Goal: Task Accomplishment & Management: Use online tool/utility

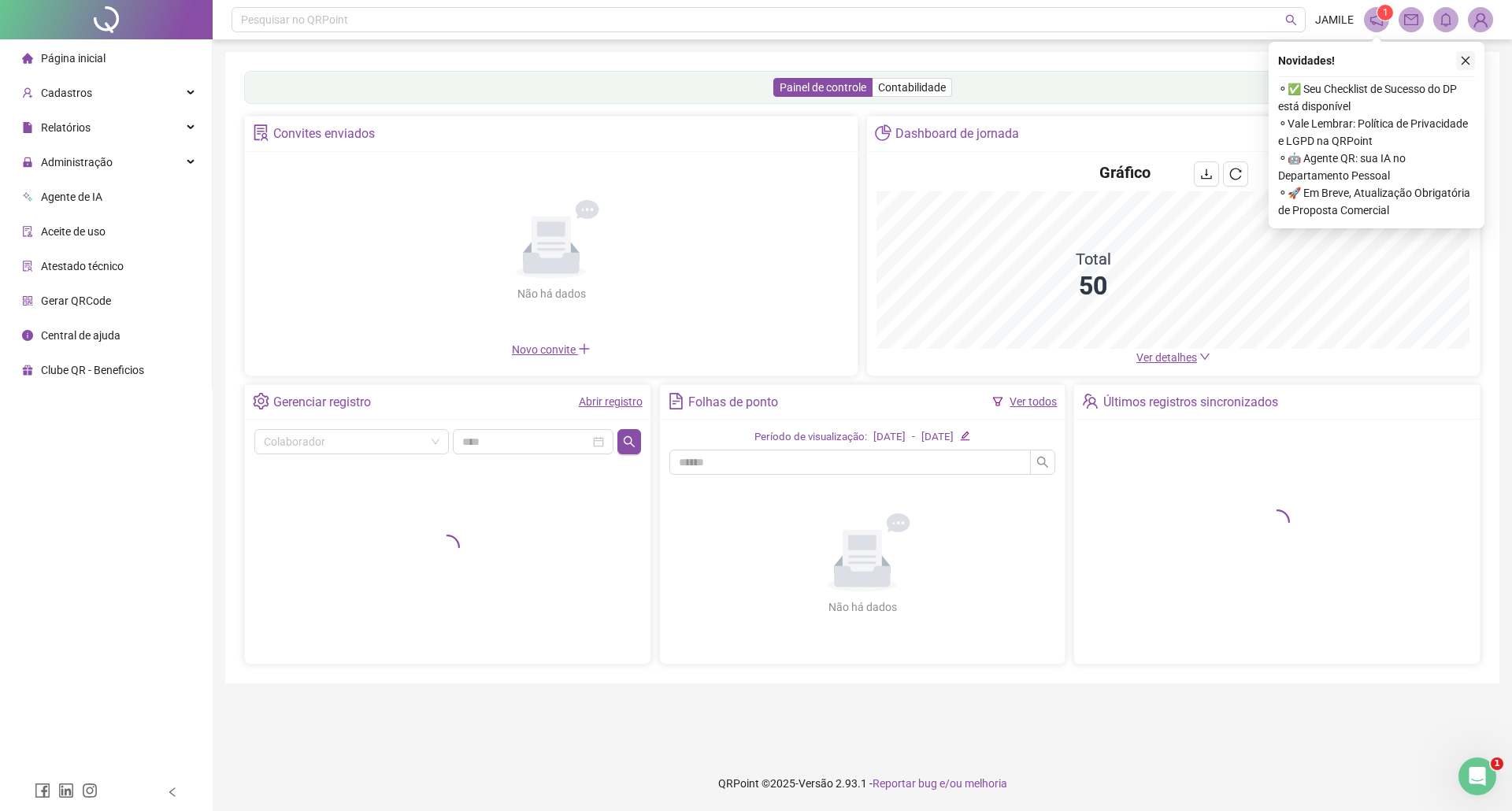
click at [1474, 58] on button "button" at bounding box center [1464, 60] width 19 height 19
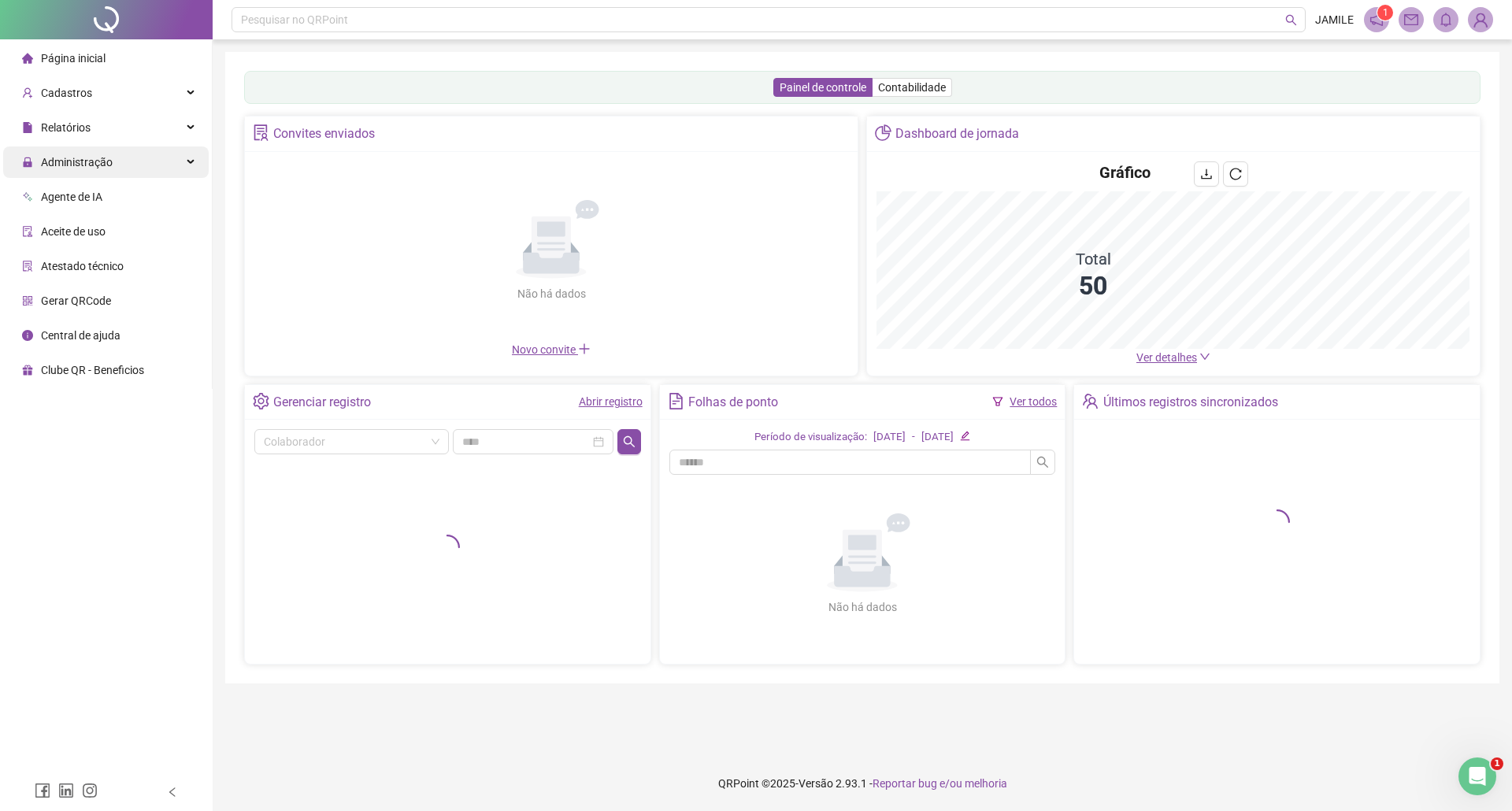
click at [117, 159] on div "Administração" at bounding box center [106, 162] width 206 height 32
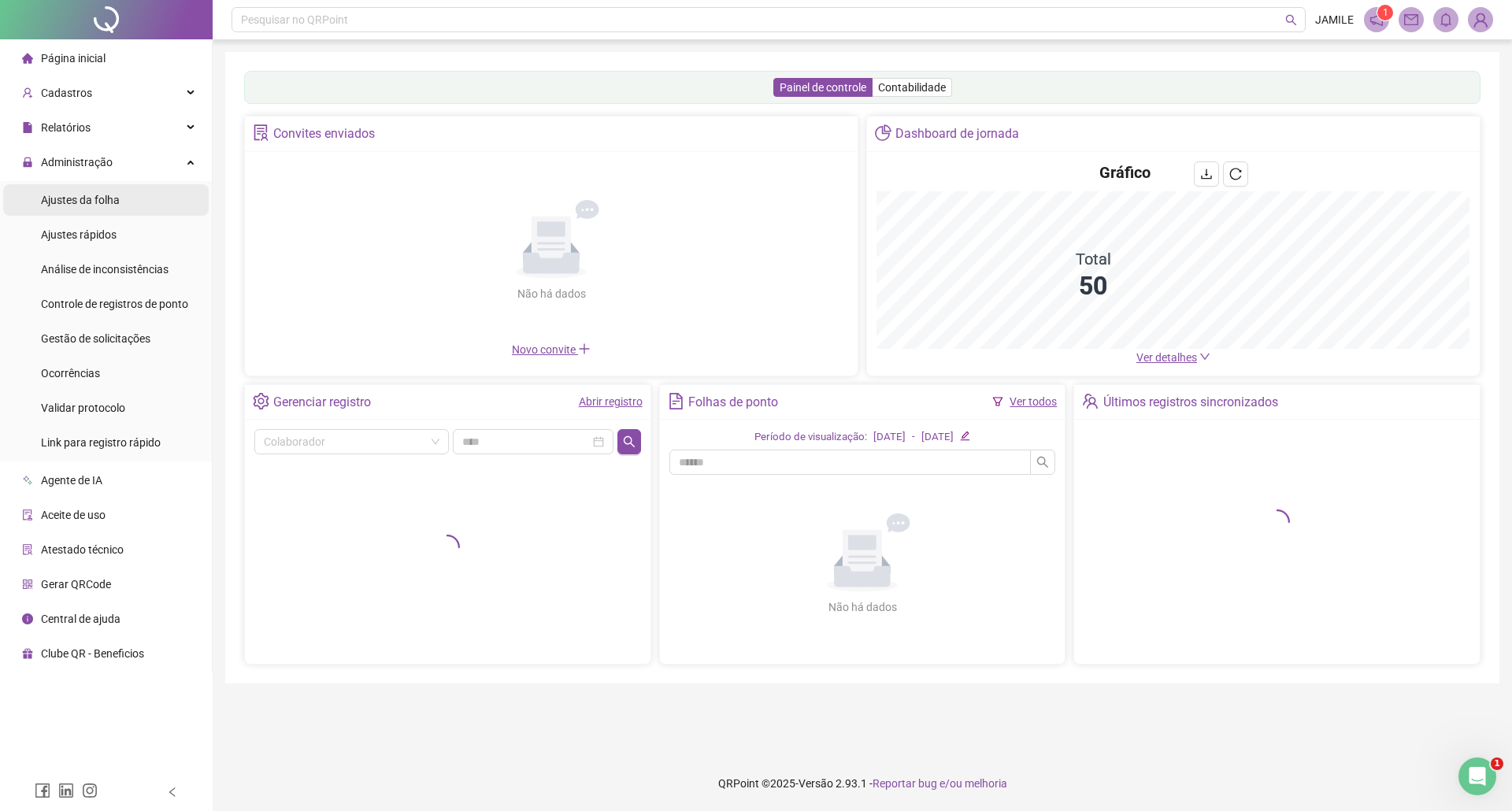
click at [116, 206] on span "Ajustes da folha" at bounding box center [80, 200] width 79 height 12
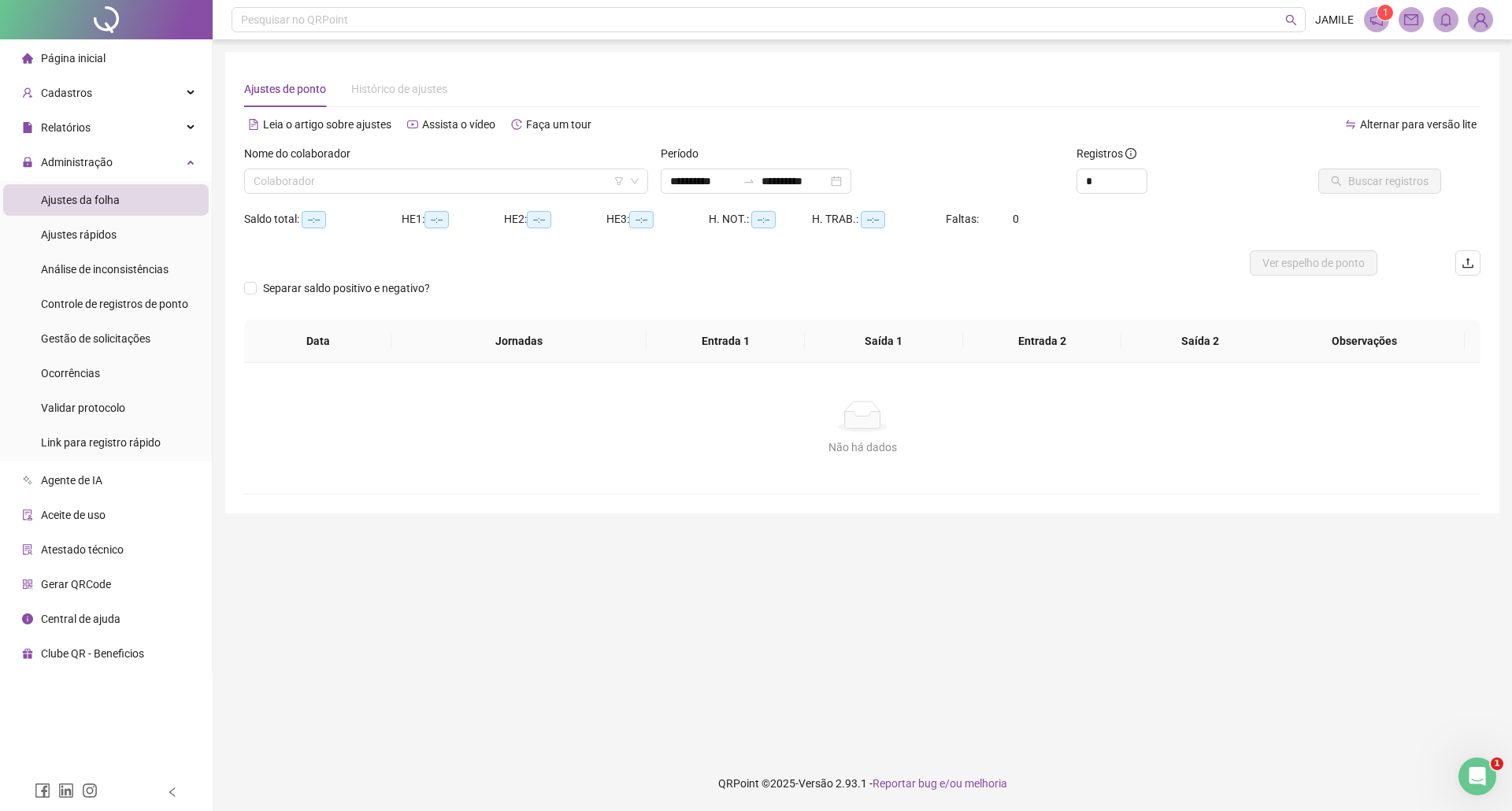
type input "**********"
click at [702, 178] on input "**********" at bounding box center [703, 182] width 66 height 18
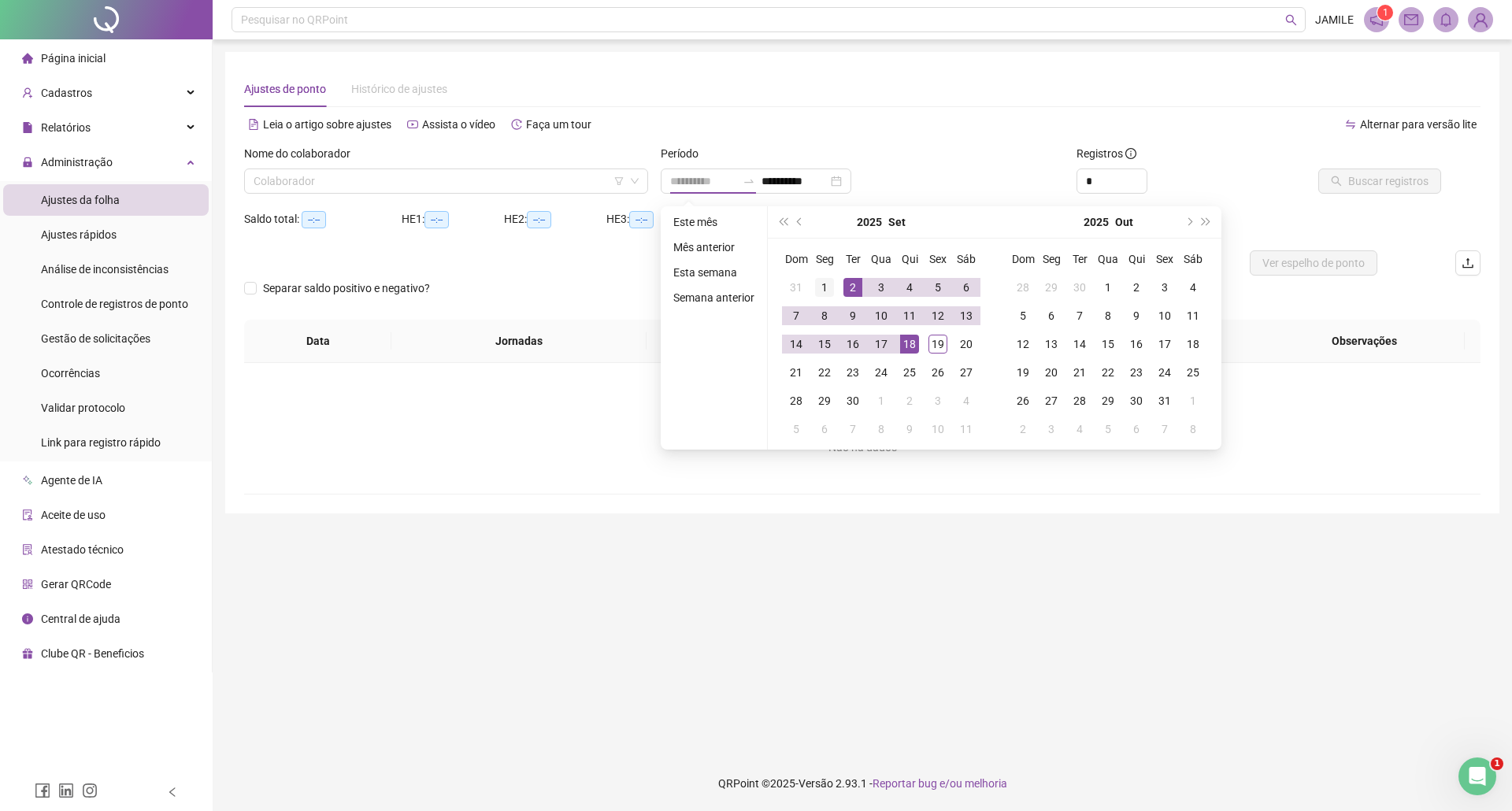
click at [828, 285] on div "1" at bounding box center [823, 287] width 19 height 19
type input "**********"
click at [945, 341] on div "19" at bounding box center [937, 344] width 19 height 19
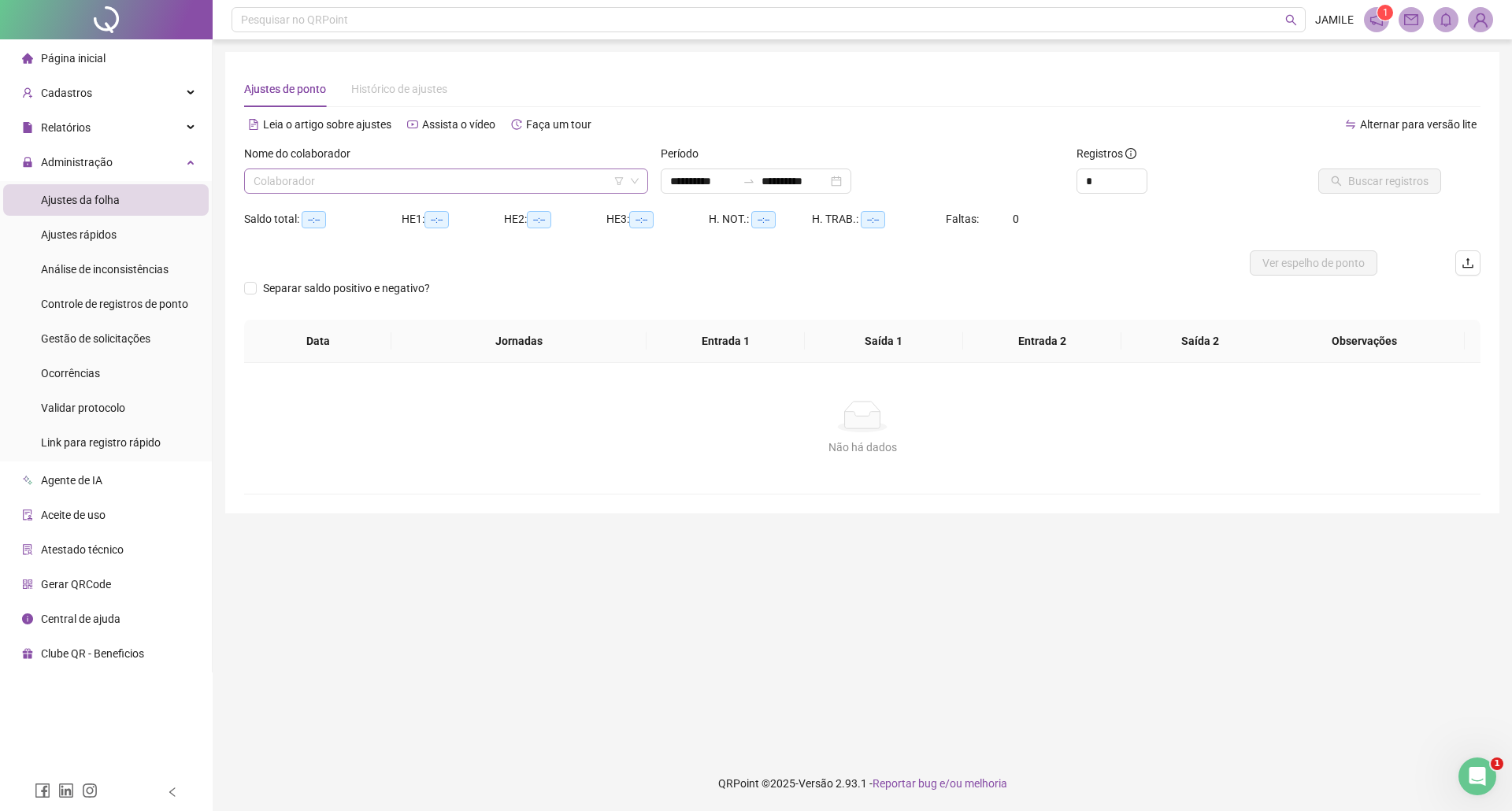
click at [405, 180] on input "search" at bounding box center [439, 181] width 370 height 24
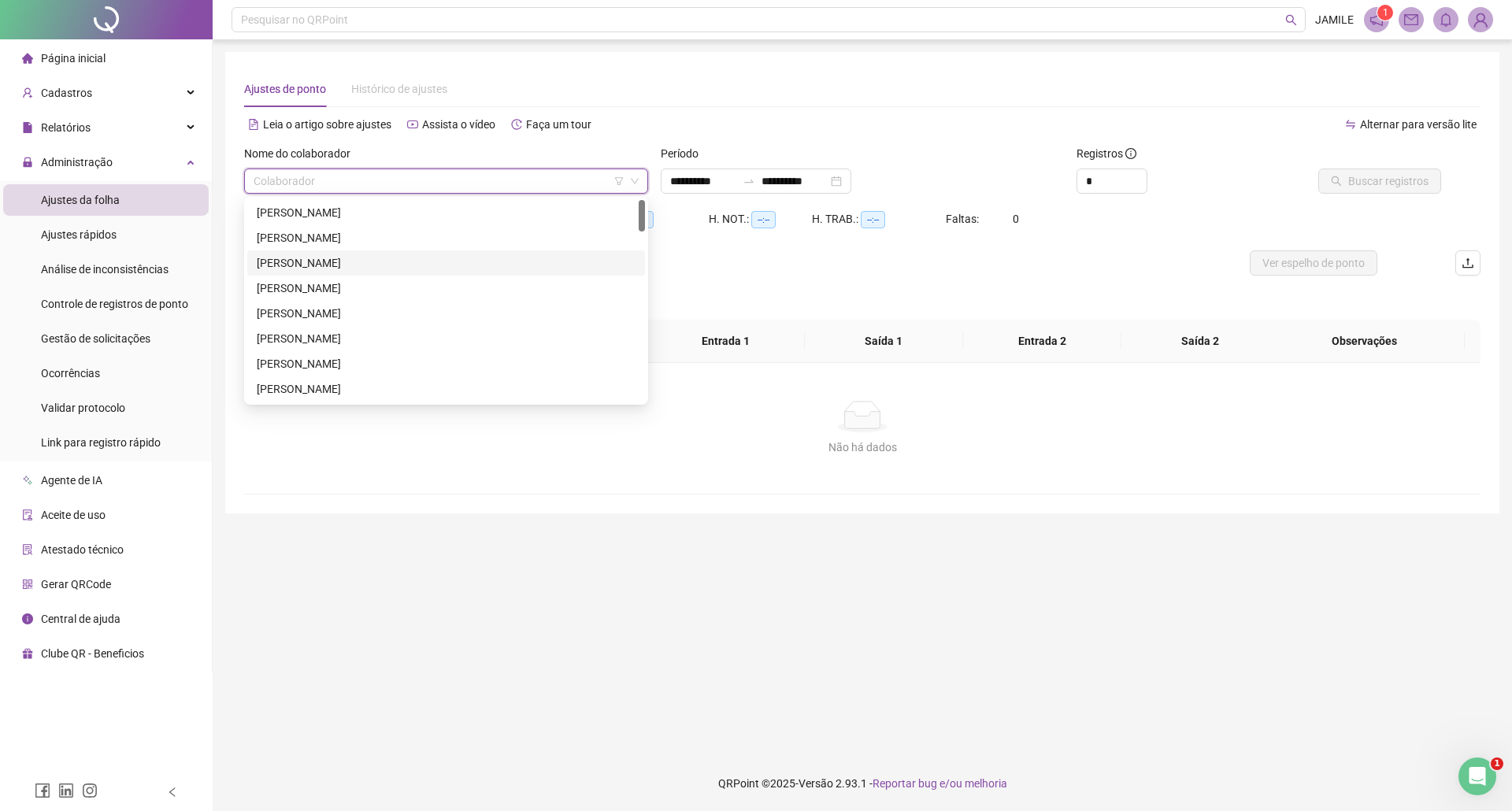
click at [343, 259] on div "ANDRESSA DE SOUZA SANTOS" at bounding box center [446, 263] width 378 height 18
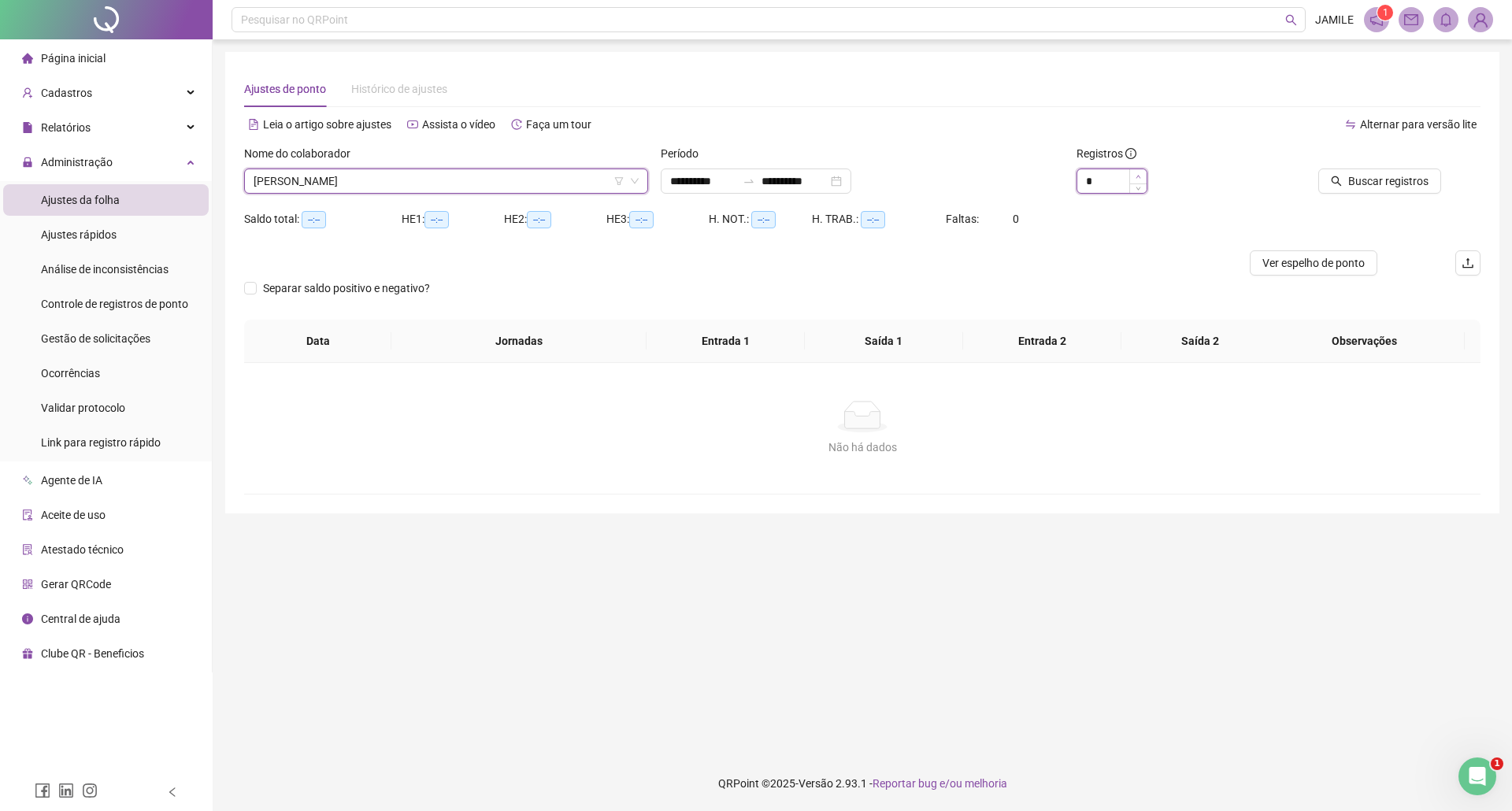
type input "*"
click at [1142, 174] on span "Increase Value" at bounding box center [1138, 176] width 18 height 14
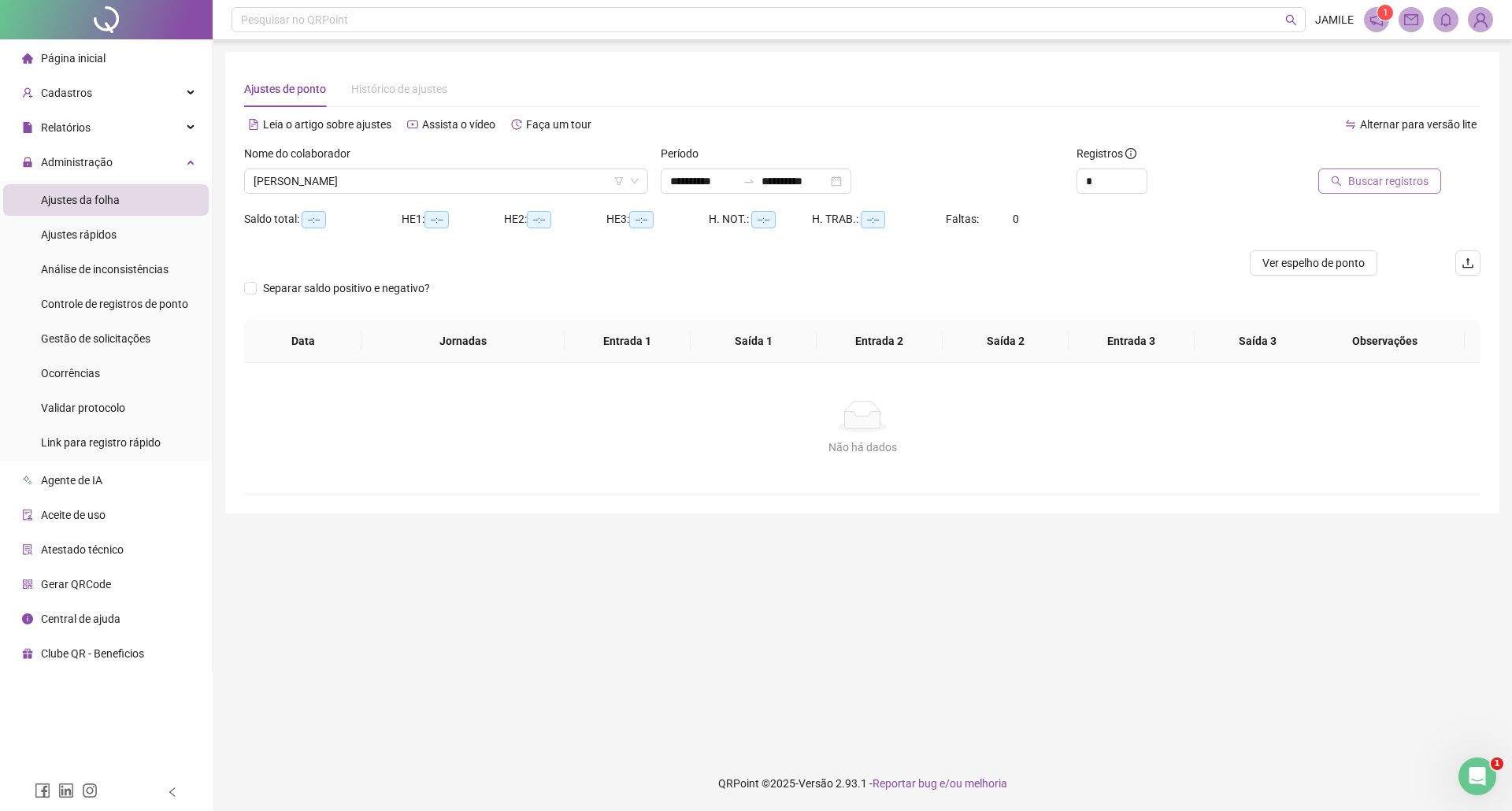
click at [1346, 191] on button "Buscar registros" at bounding box center [1379, 181] width 123 height 25
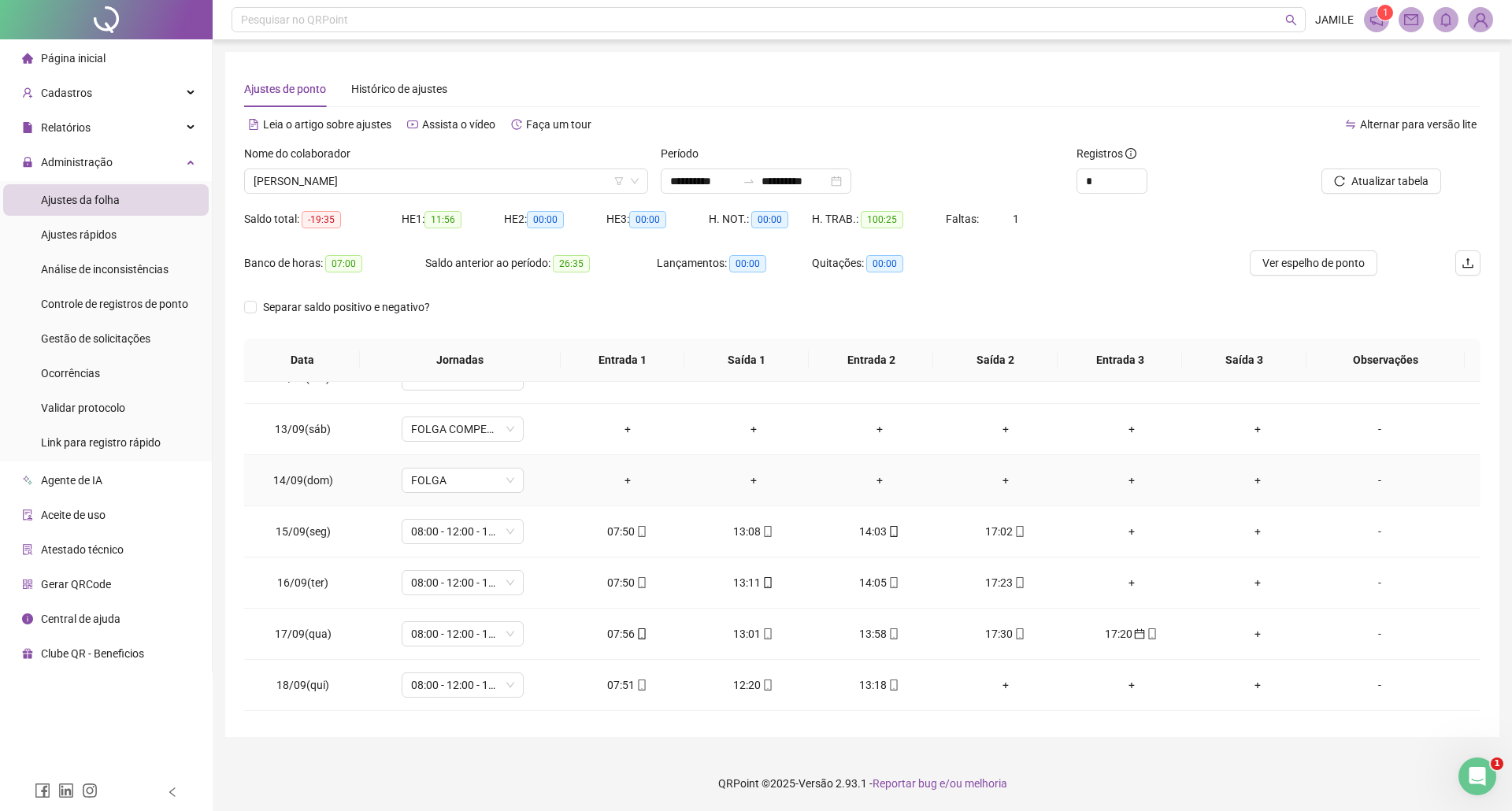
scroll to position [630, 0]
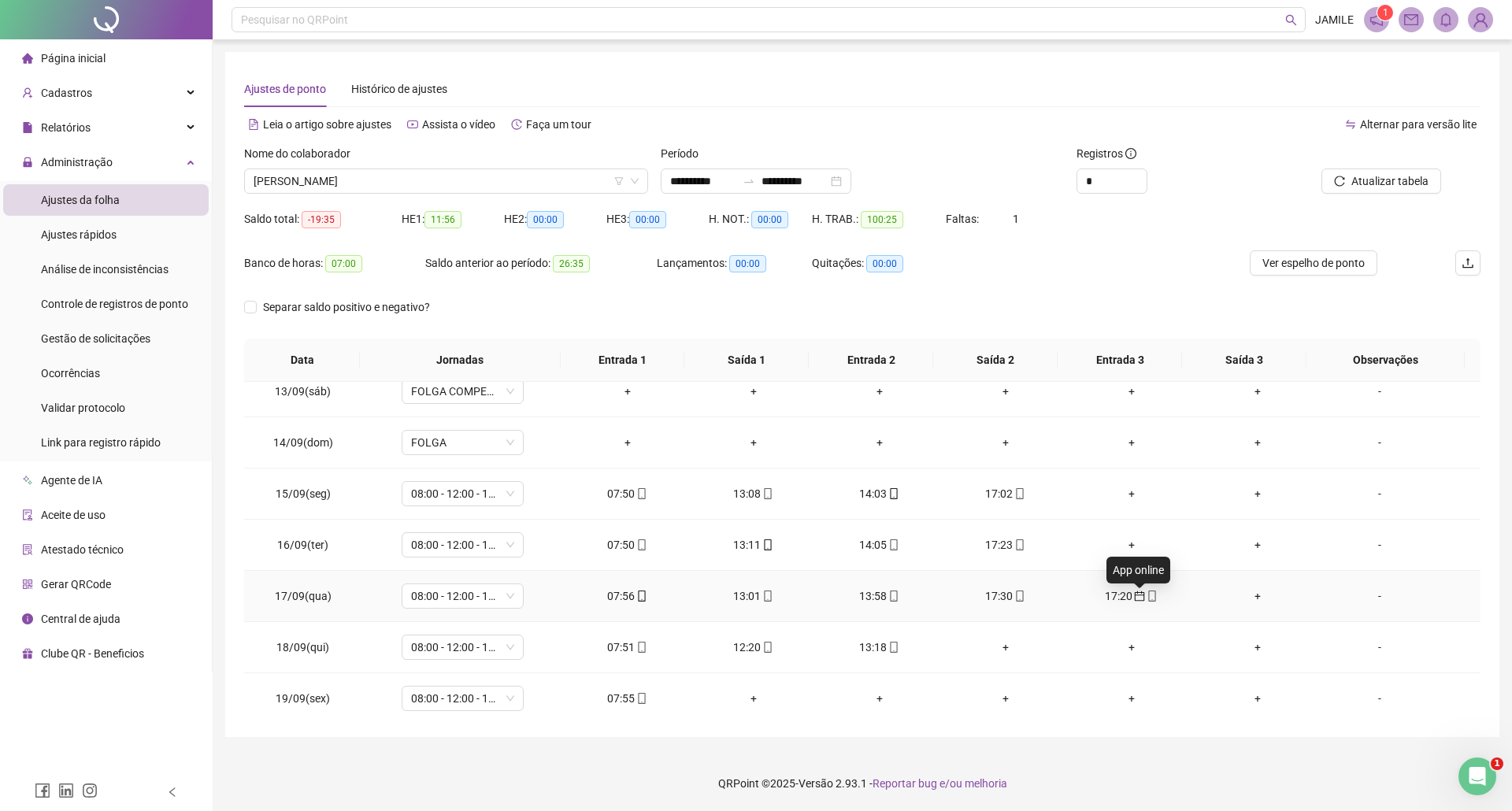
click at [1145, 602] on span "mobile" at bounding box center [1151, 596] width 12 height 11
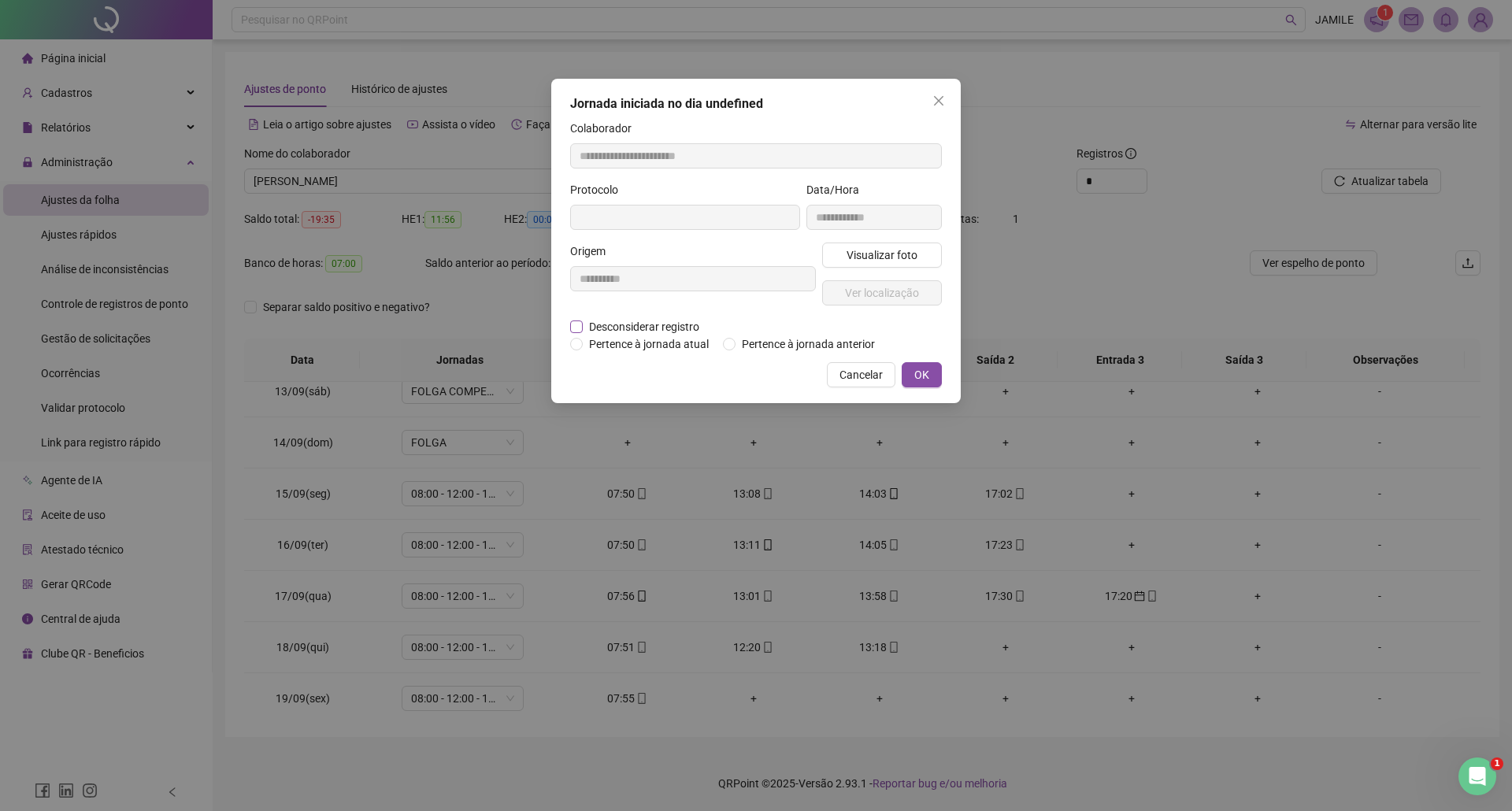
click at [634, 319] on span "Desconsiderar registro" at bounding box center [643, 327] width 123 height 18
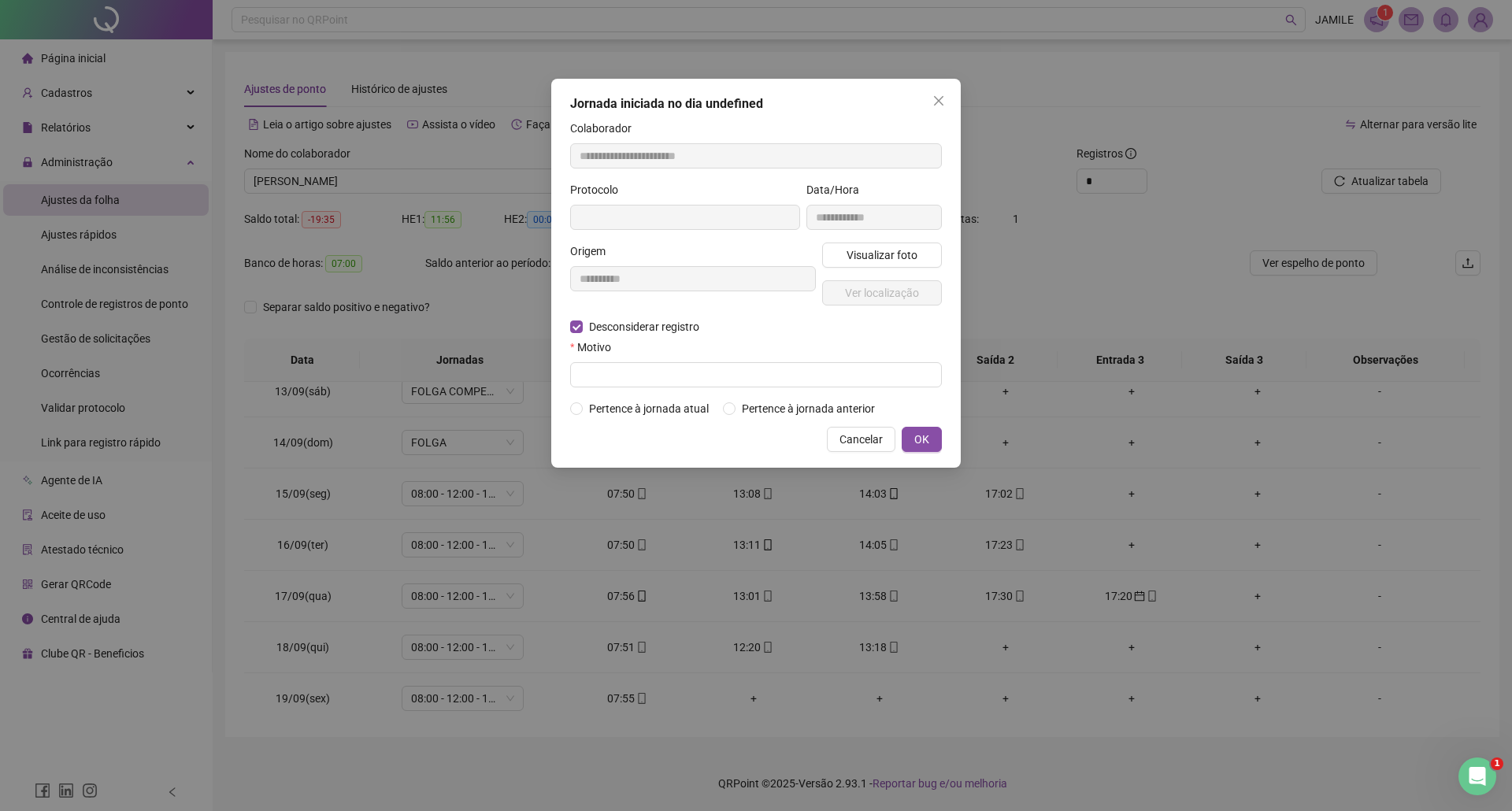
type input "**********"
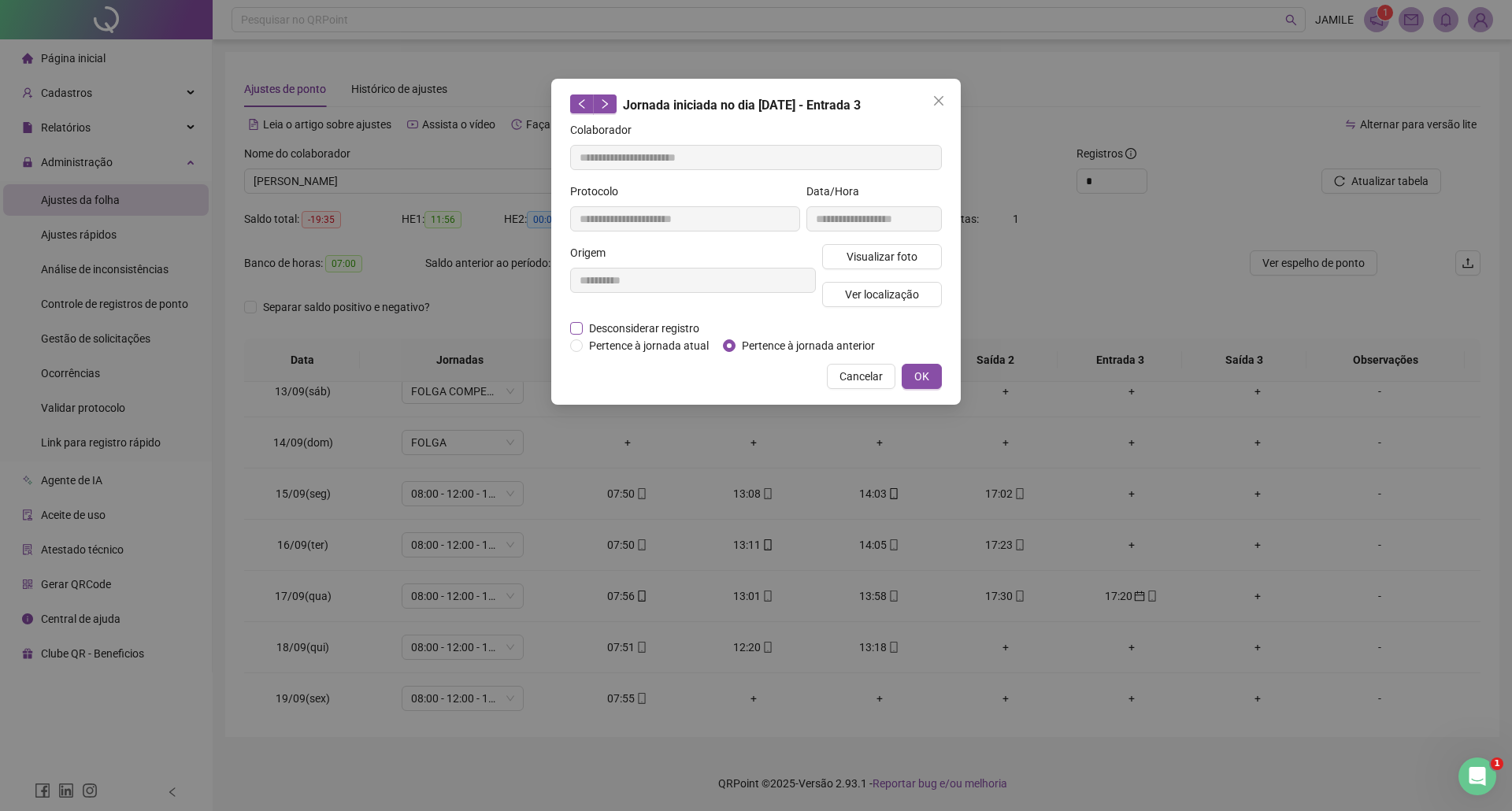
click at [628, 325] on span "Desconsiderar registro" at bounding box center [643, 329] width 123 height 18
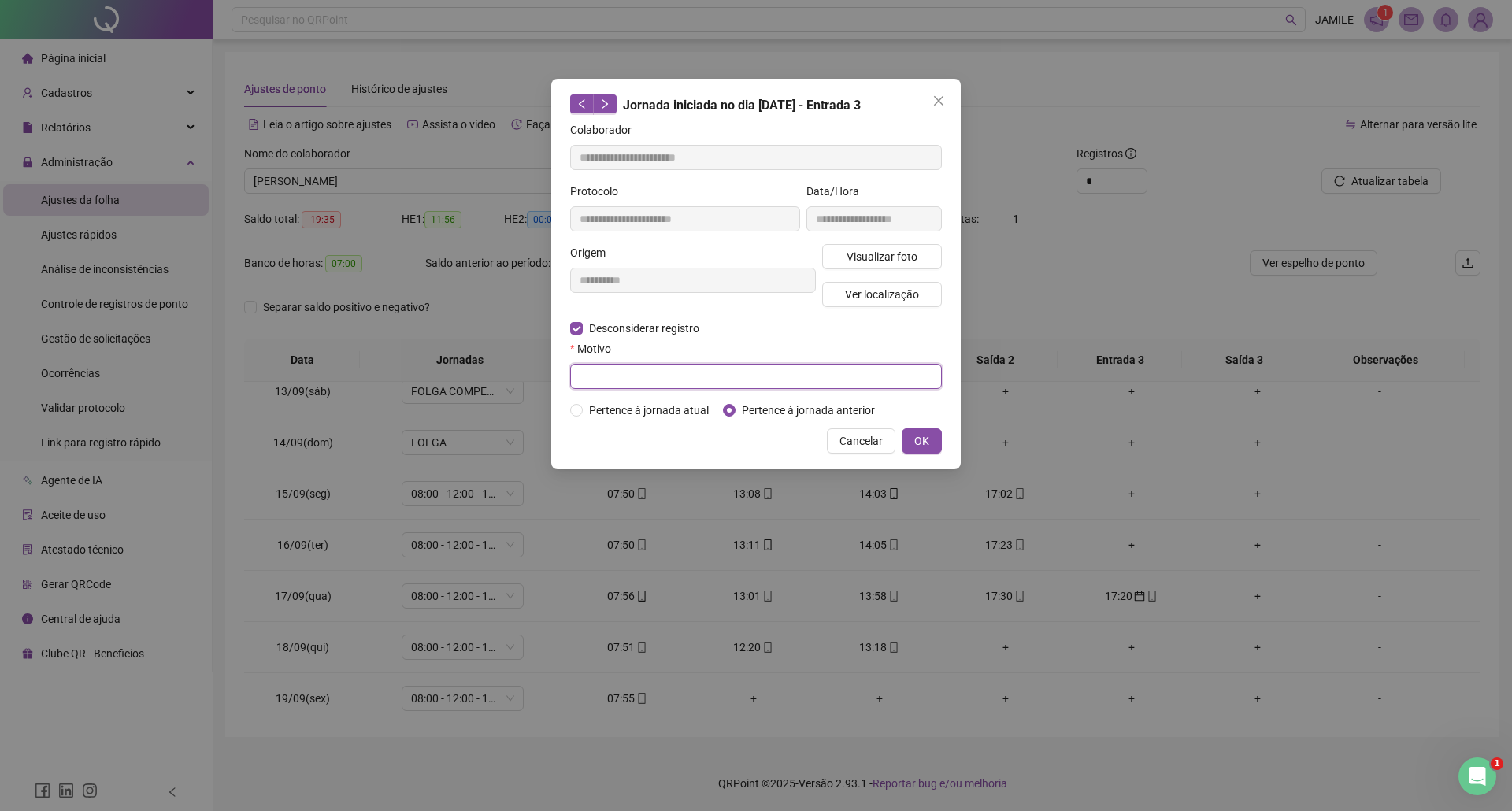
click at [697, 376] on input "text" at bounding box center [755, 376] width 371 height 25
click at [937, 95] on icon "close" at bounding box center [939, 101] width 12 height 12
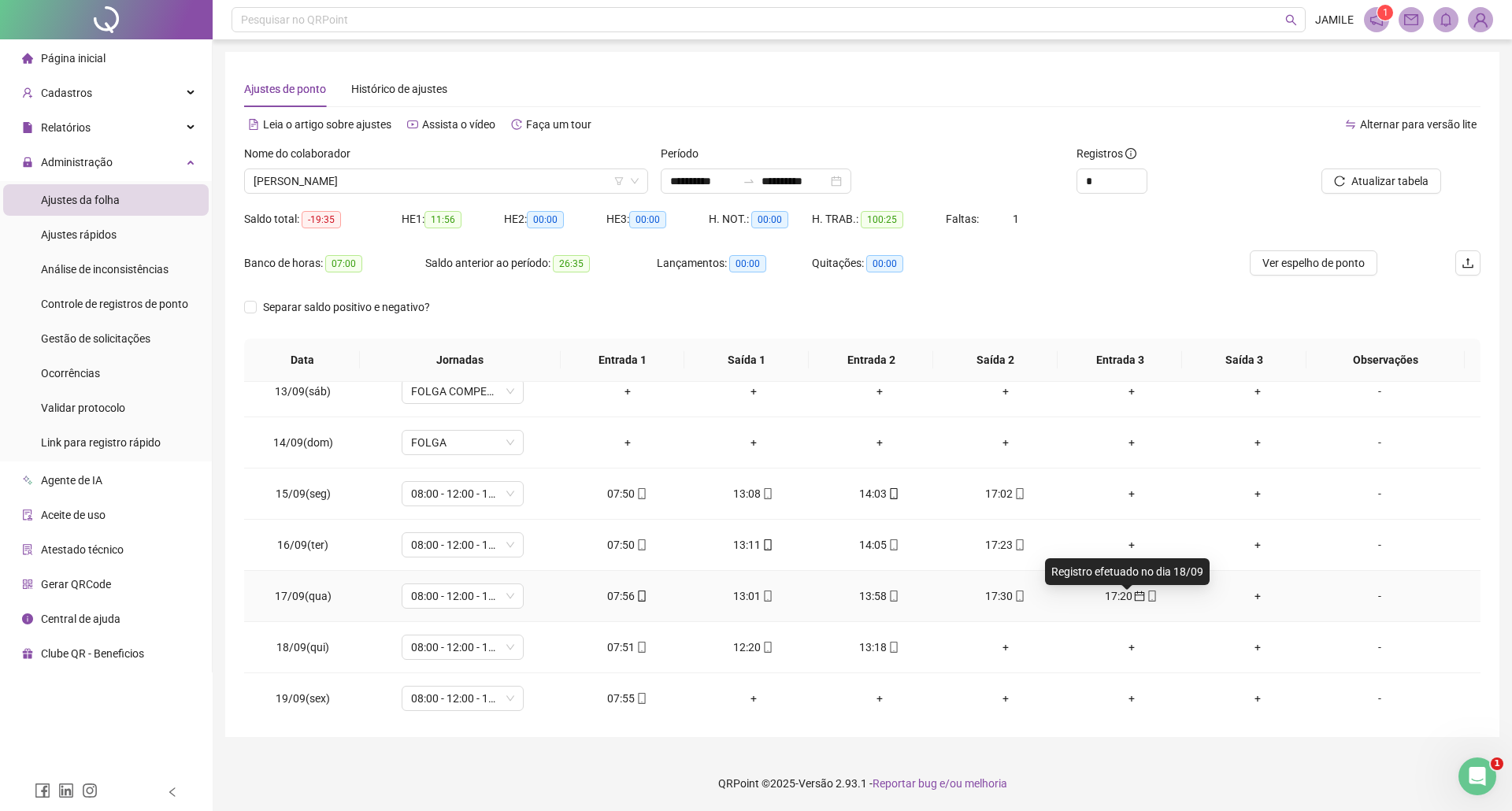
click at [1134, 602] on icon "calendar" at bounding box center [1139, 596] width 11 height 11
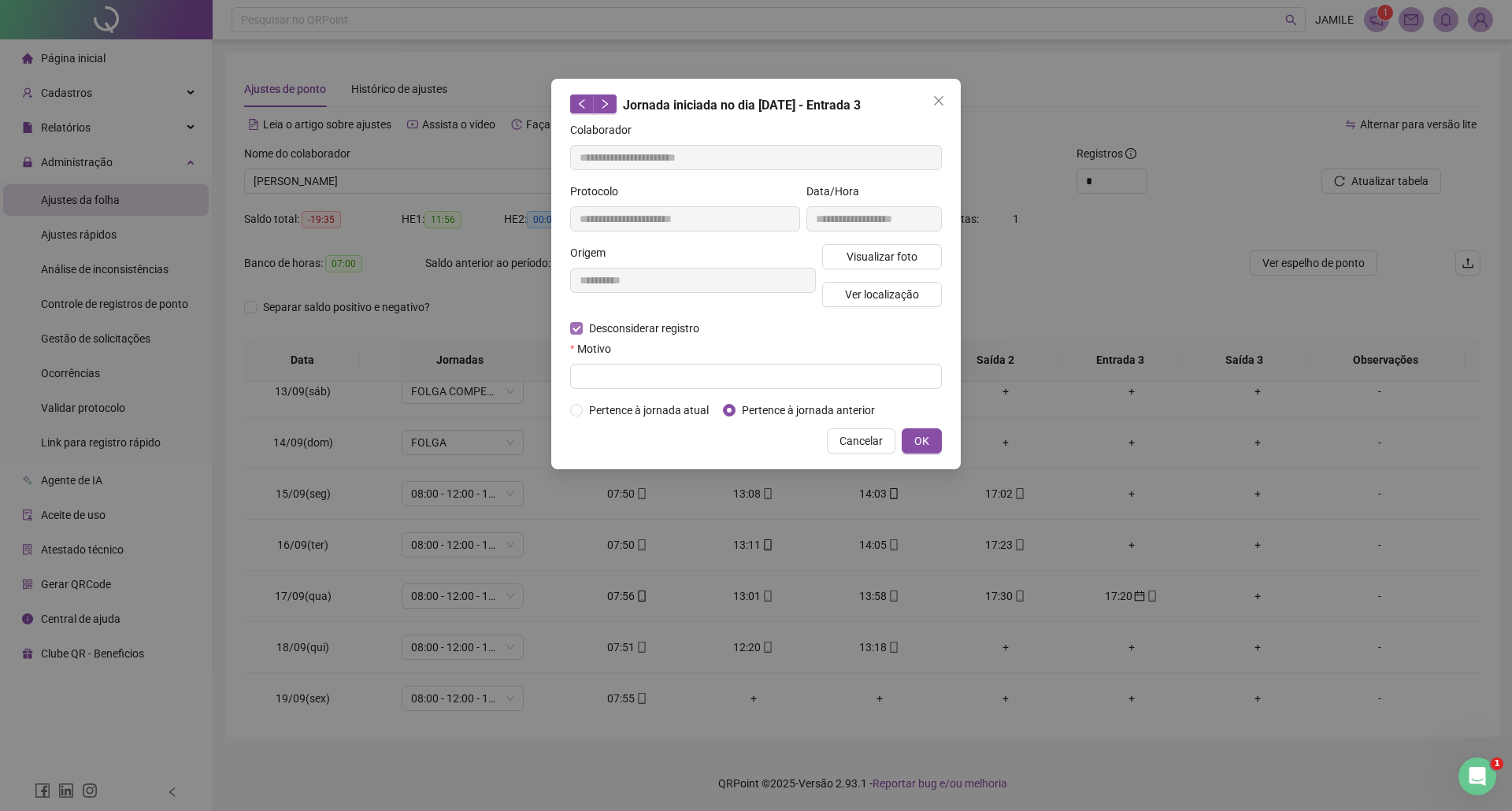
click at [625, 328] on span "Desconsiderar registro" at bounding box center [643, 329] width 123 height 18
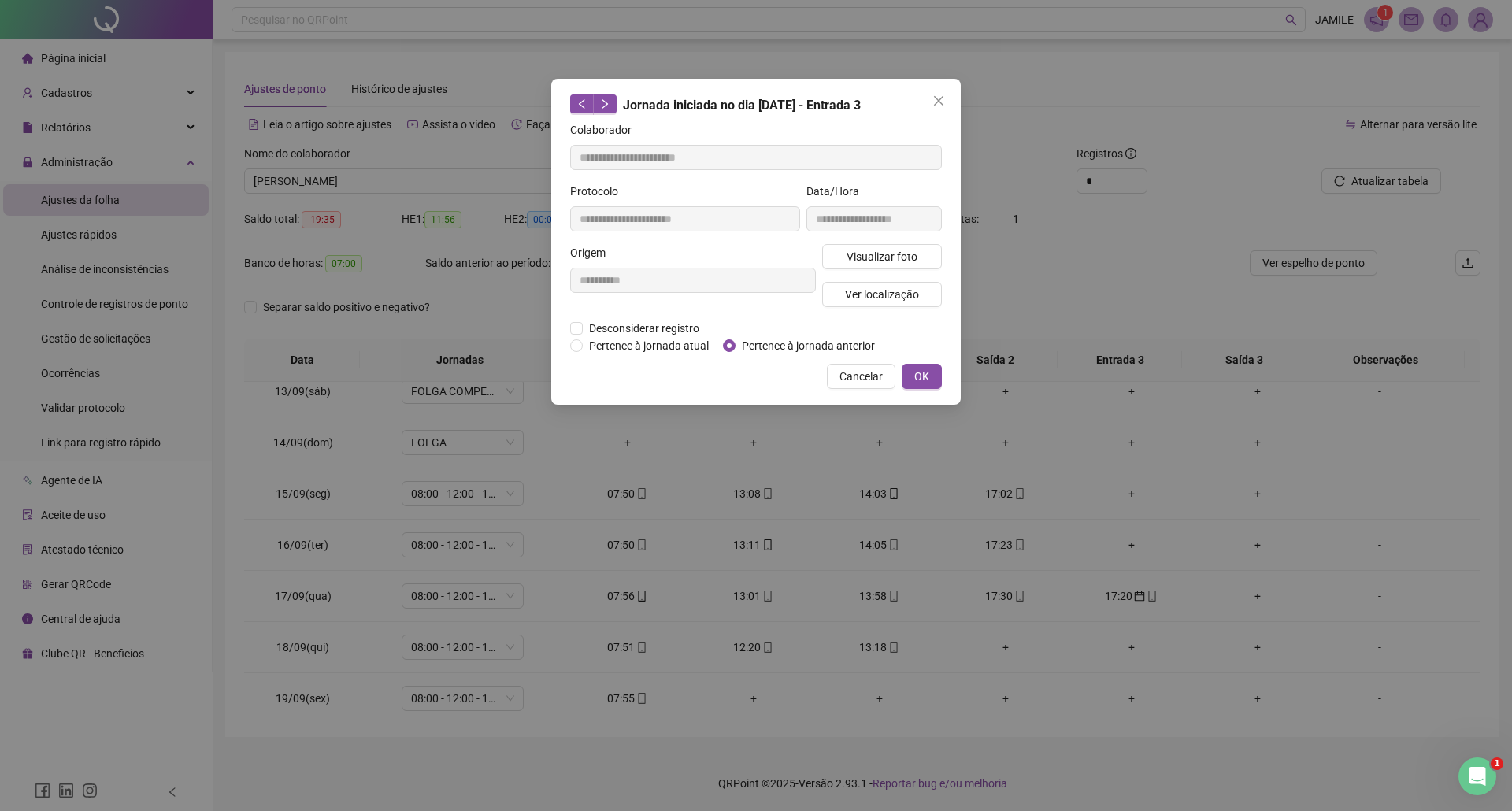
click at [736, 304] on div "**********" at bounding box center [693, 281] width 252 height 75
click at [941, 99] on icon "close" at bounding box center [939, 101] width 12 height 12
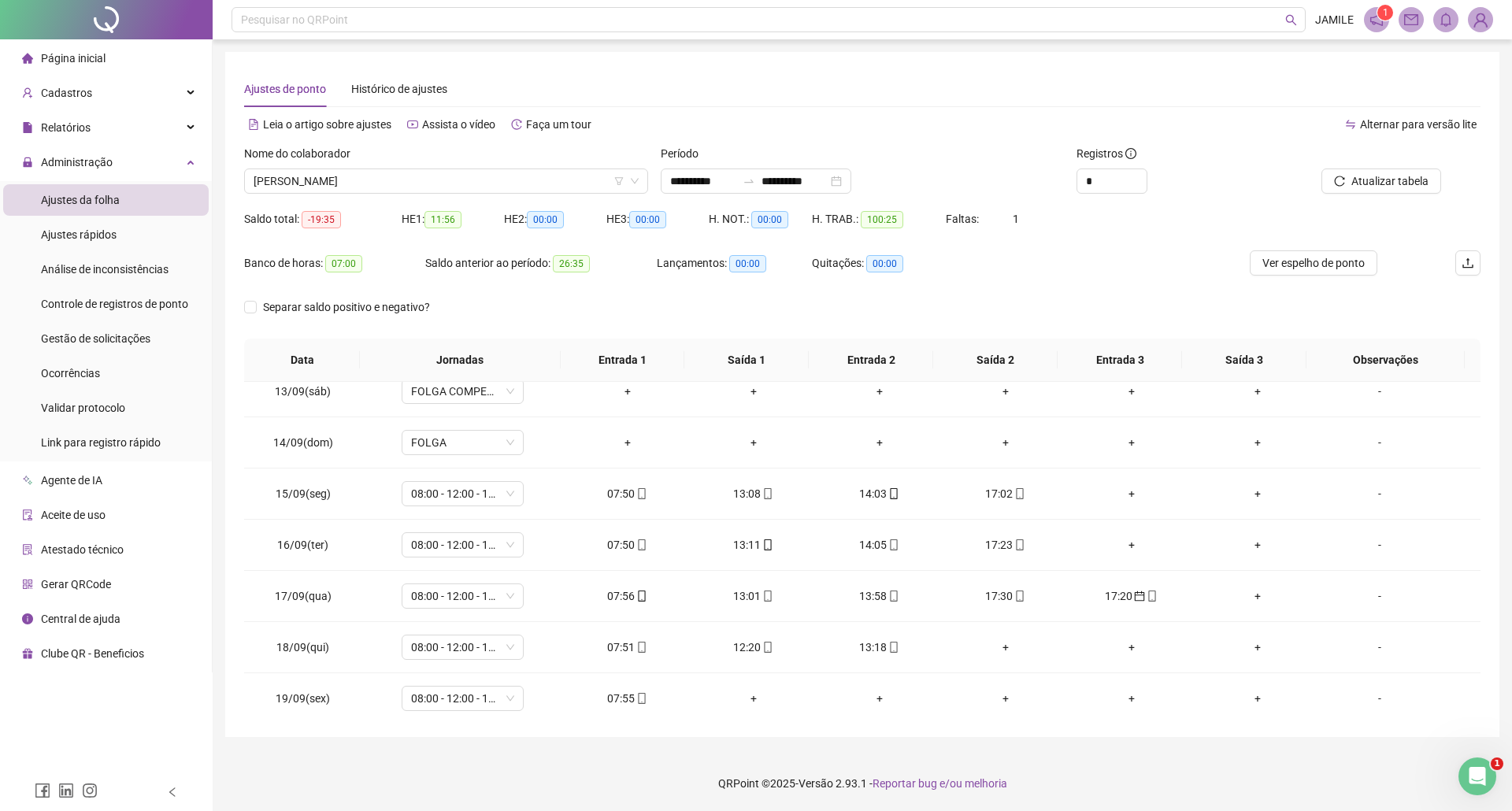
click at [996, 250] on div "Faltas: 1" at bounding box center [997, 229] width 103 height 44
drag, startPoint x: 992, startPoint y: 649, endPoint x: 924, endPoint y: 548, distance: 121.8
click at [993, 646] on div "+" at bounding box center [1006, 647] width 101 height 18
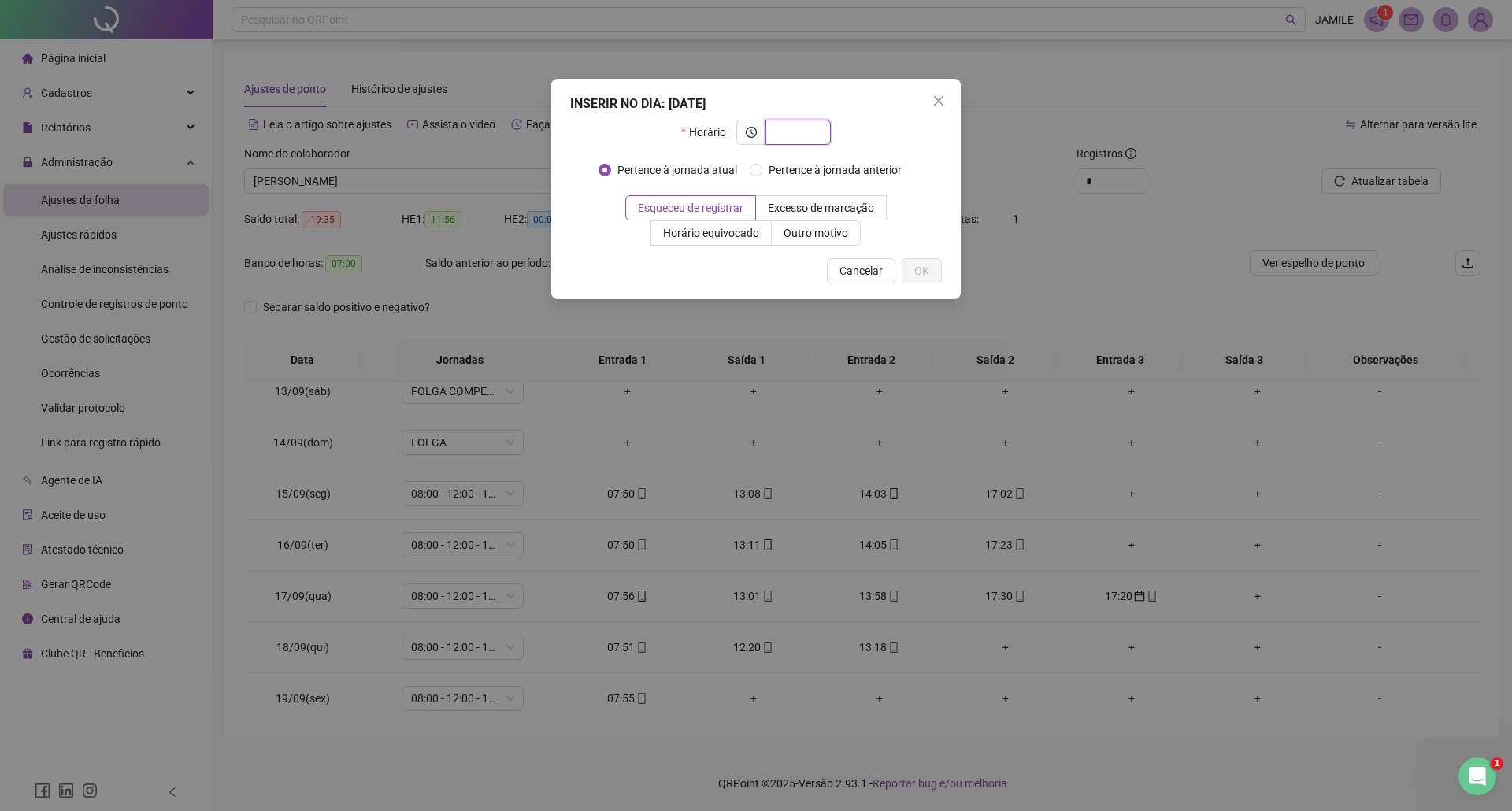
click at [800, 132] on input "text" at bounding box center [796, 132] width 43 height 18
type input "*****"
click at [827, 229] on span "Outro motivo" at bounding box center [815, 233] width 65 height 12
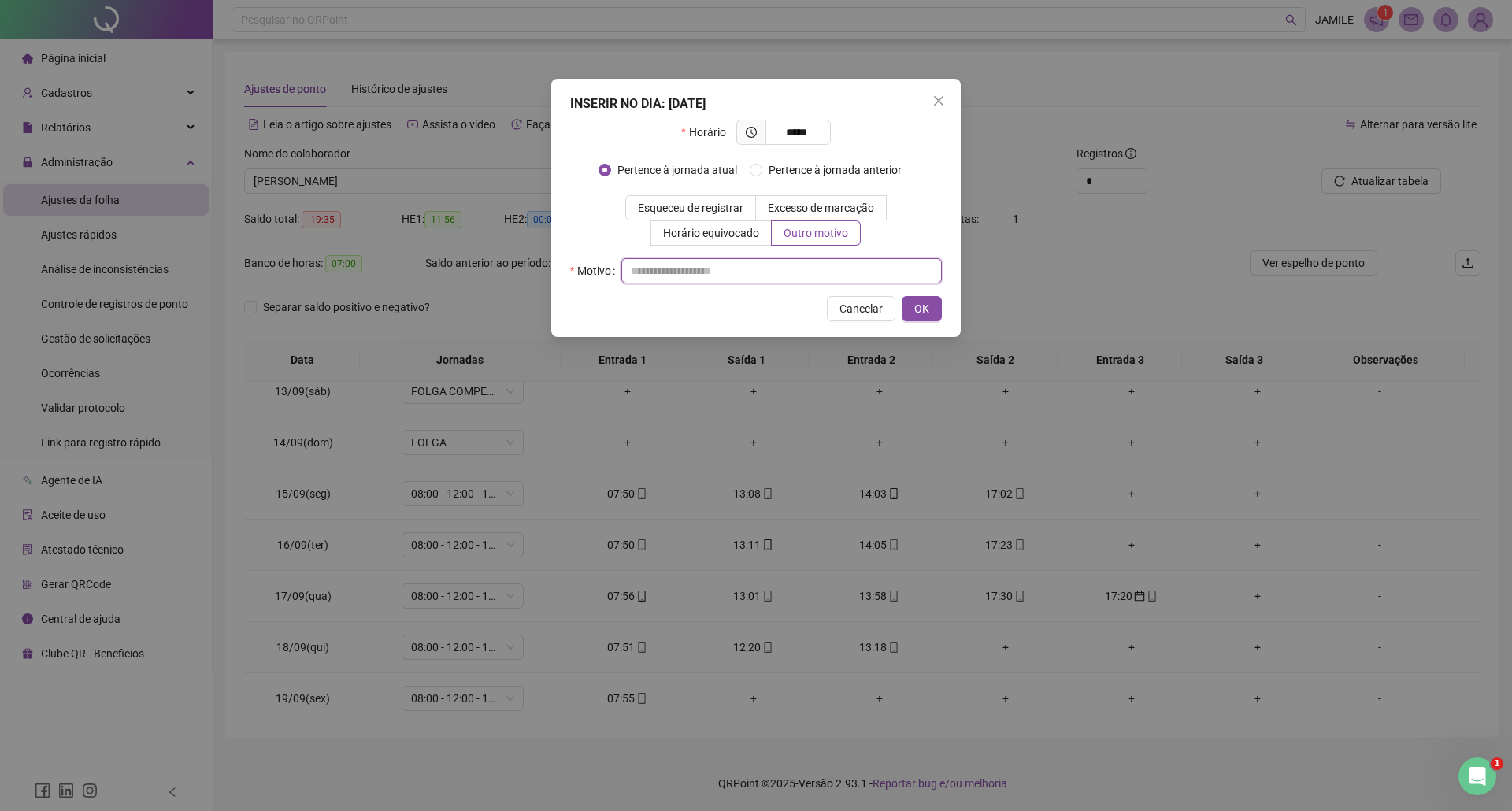
click at [751, 271] on input "text" at bounding box center [782, 270] width 321 height 25
type input "**********"
click at [916, 307] on span "OK" at bounding box center [921, 308] width 15 height 18
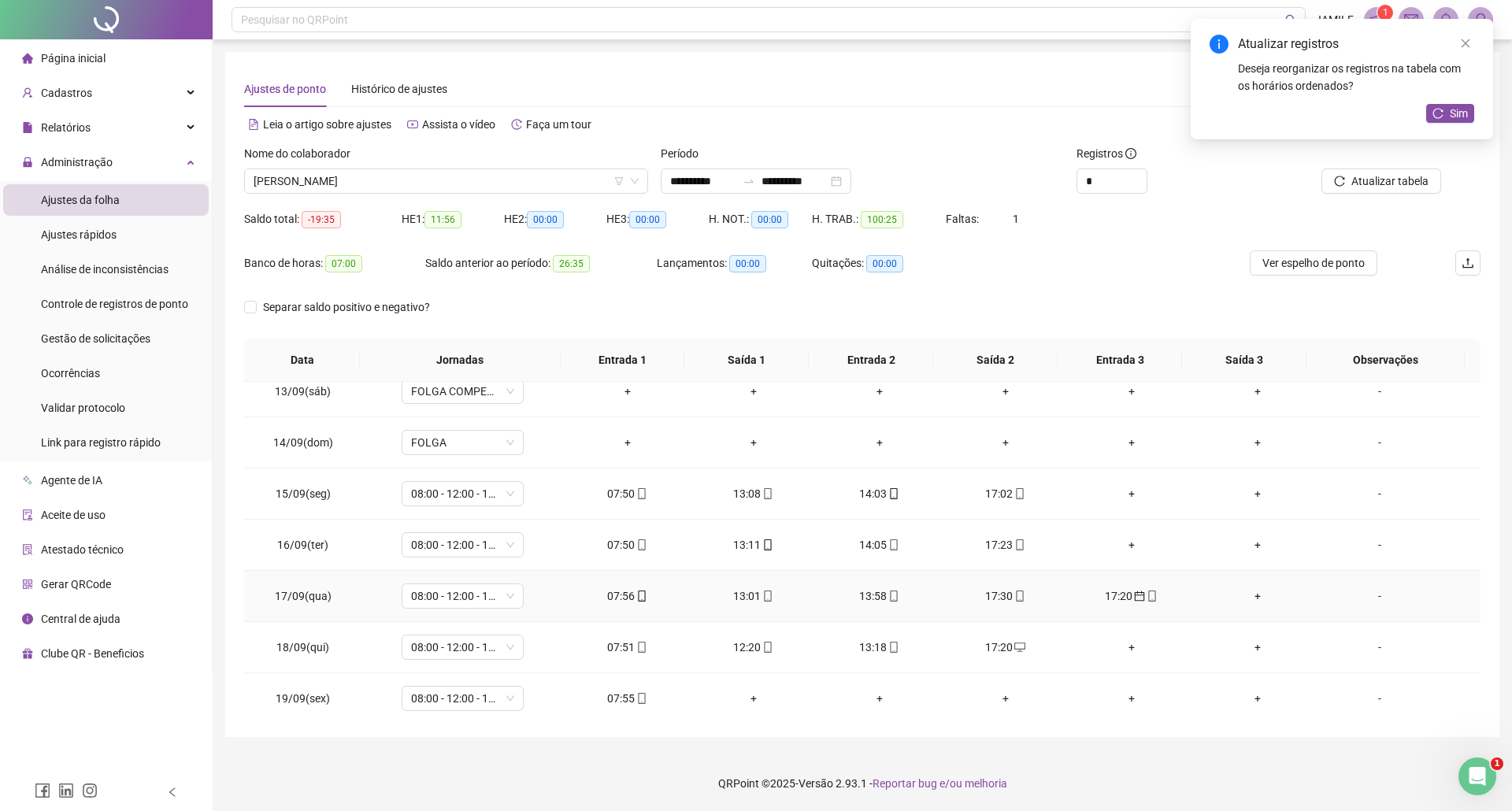
click at [1117, 603] on div "17:20" at bounding box center [1132, 597] width 101 height 18
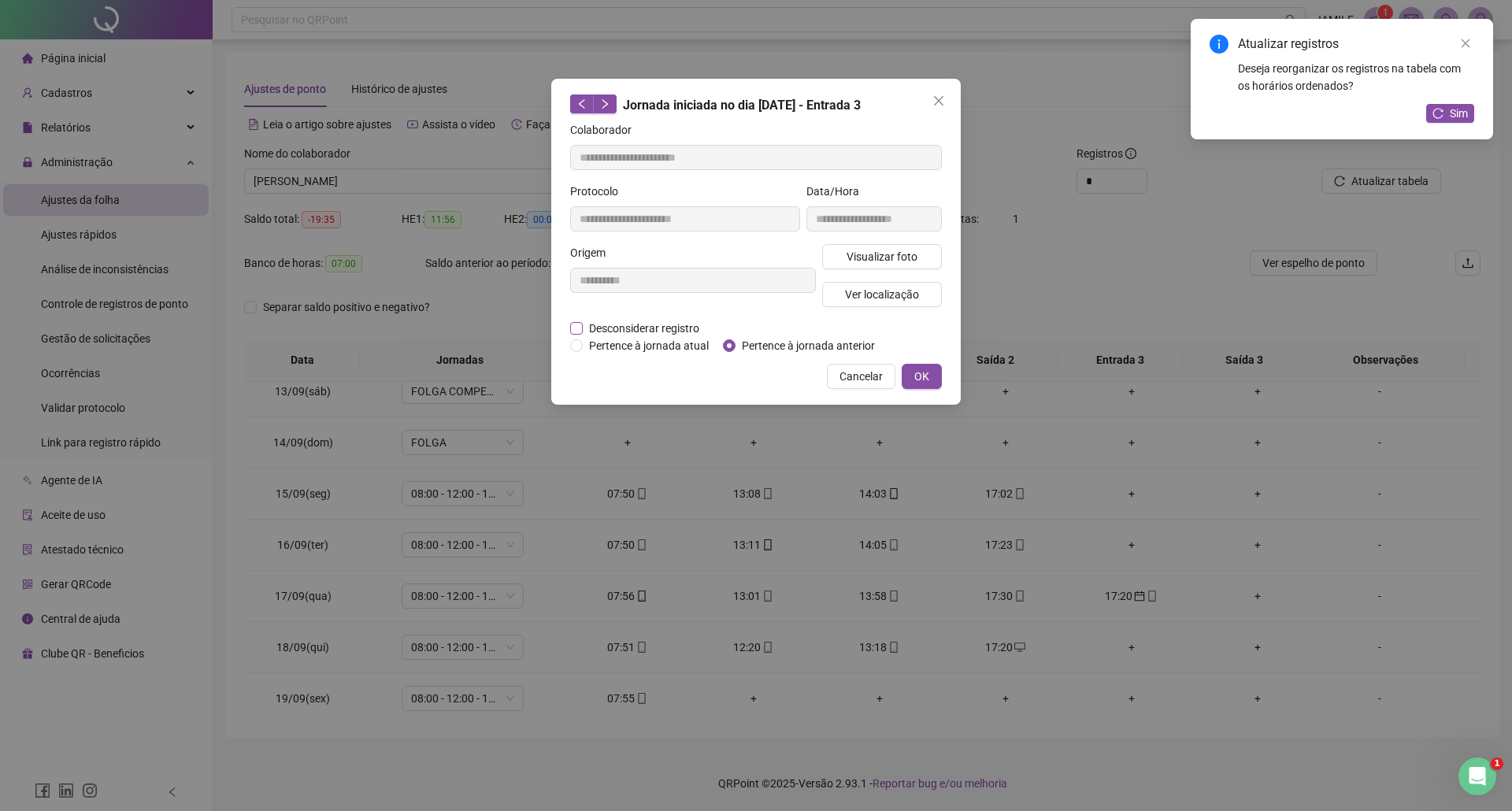
click at [637, 324] on span "Desconsiderar registro" at bounding box center [643, 329] width 123 height 18
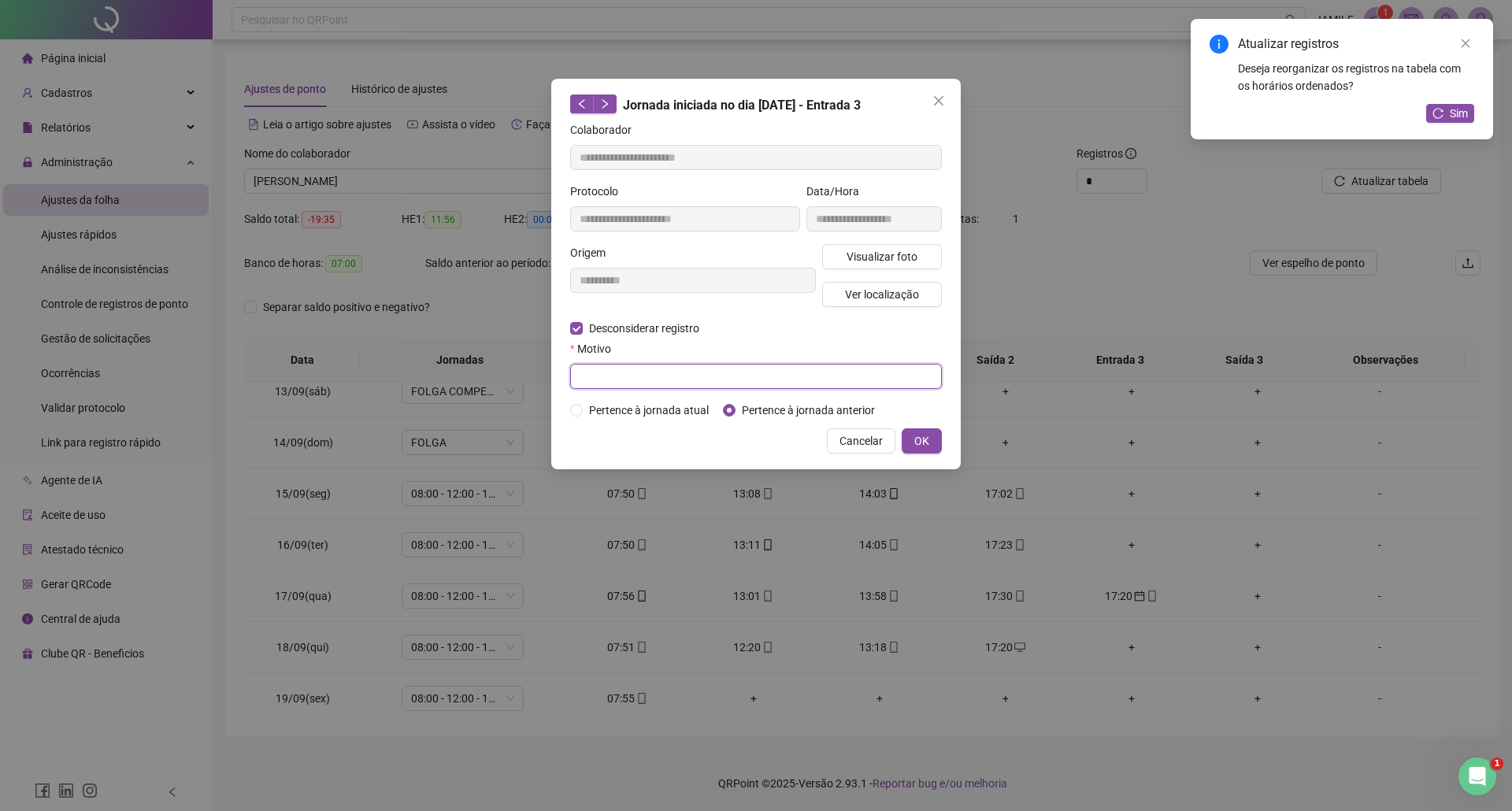
click at [742, 372] on input "text" at bounding box center [755, 376] width 371 height 25
type input "*"
type input "**********"
drag, startPoint x: 896, startPoint y: 441, endPoint x: 914, endPoint y: 434, distance: 19.3
click at [901, 441] on div "Cancelar OK" at bounding box center [755, 441] width 371 height 25
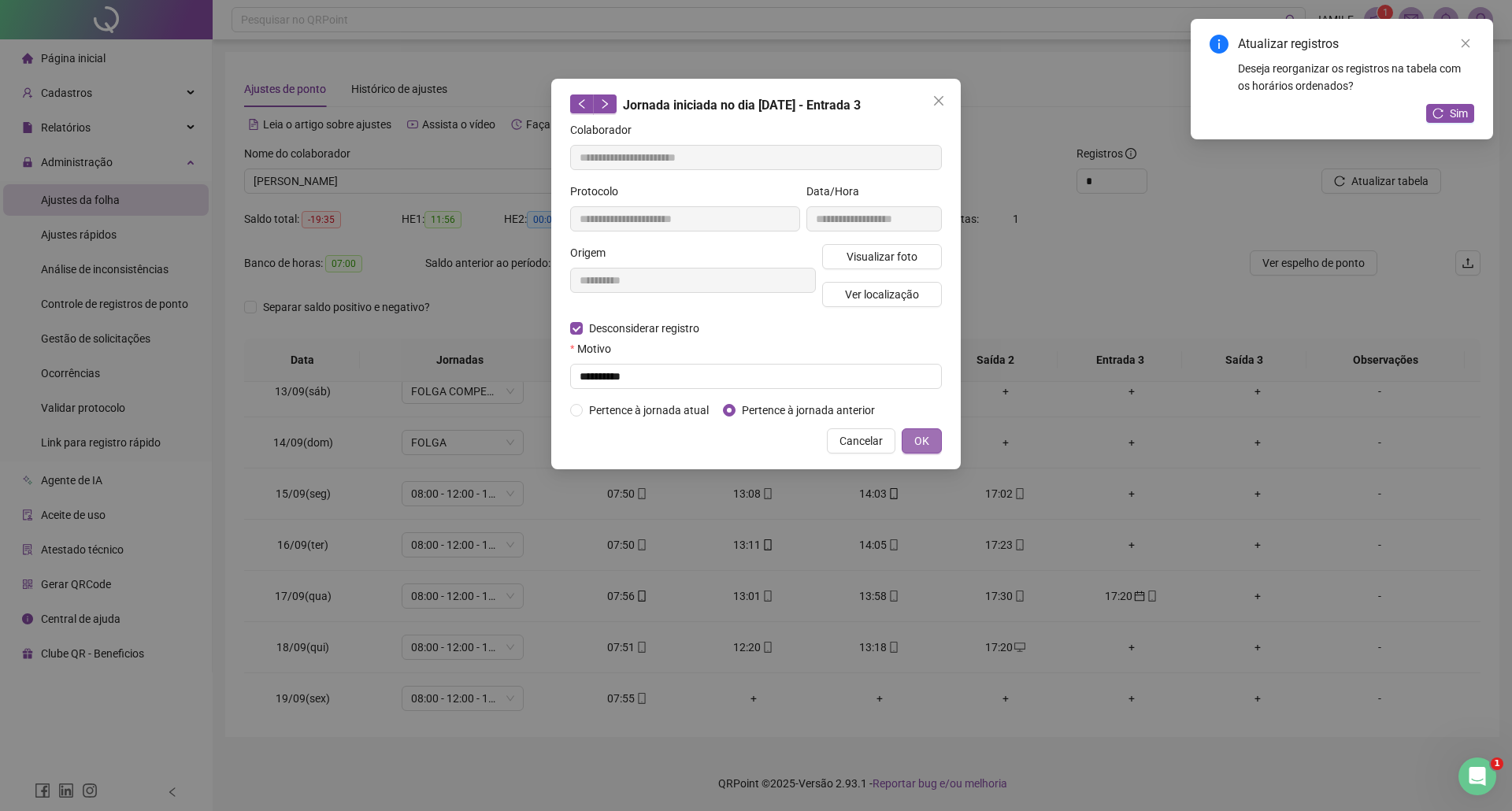
click at [914, 434] on span "OK" at bounding box center [921, 441] width 15 height 18
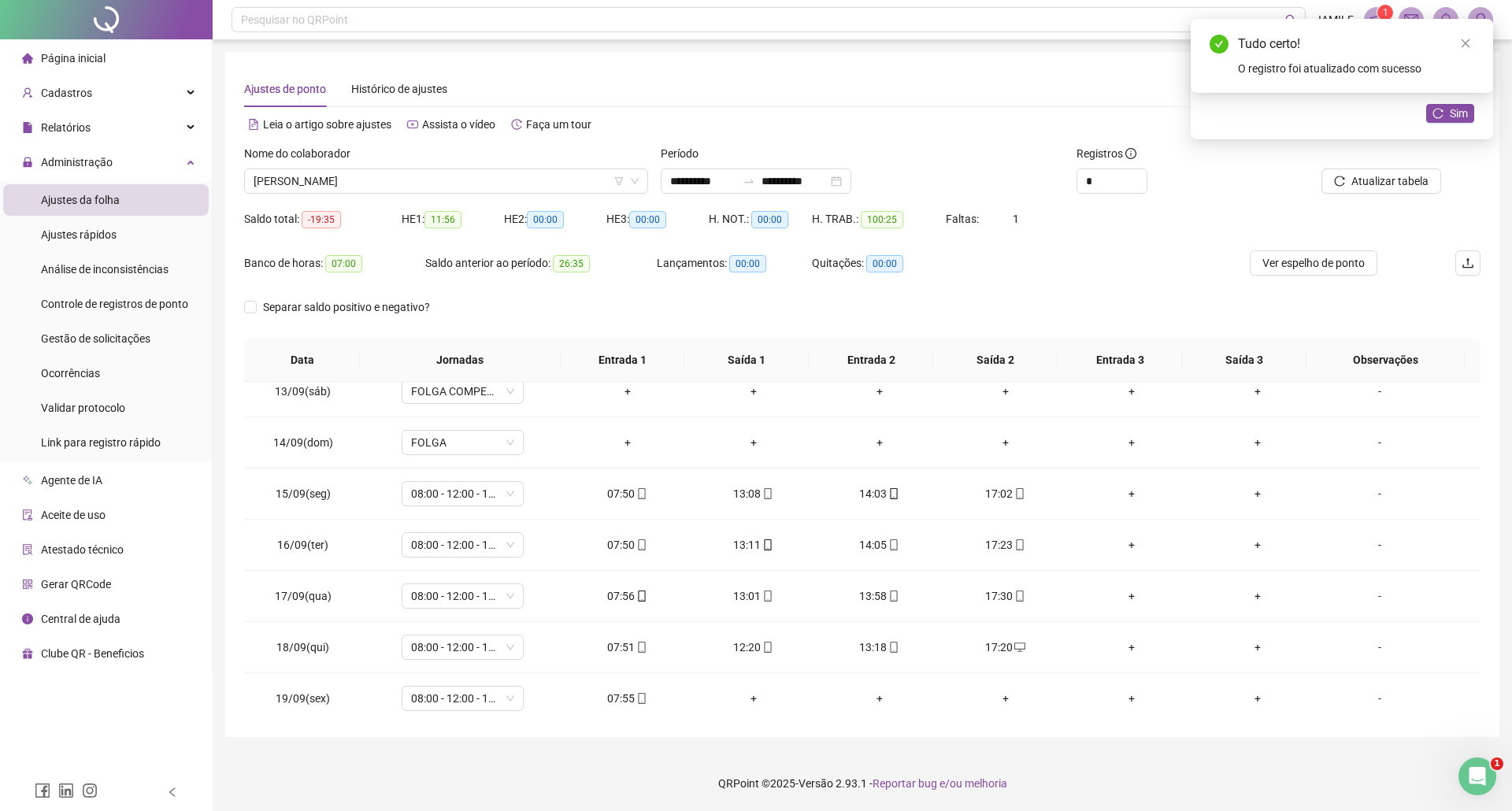
click at [1095, 775] on footer "QRPoint © 2025 - Versão 2.93.1 - Reportar bug e/ou melhoria" at bounding box center [862, 784] width 1299 height 55
click at [1413, 180] on span "Atualizar tabela" at bounding box center [1389, 182] width 77 height 18
click at [1195, 196] on div "Registros *" at bounding box center [1173, 175] width 208 height 61
